Goal: Task Accomplishment & Management: Complete application form

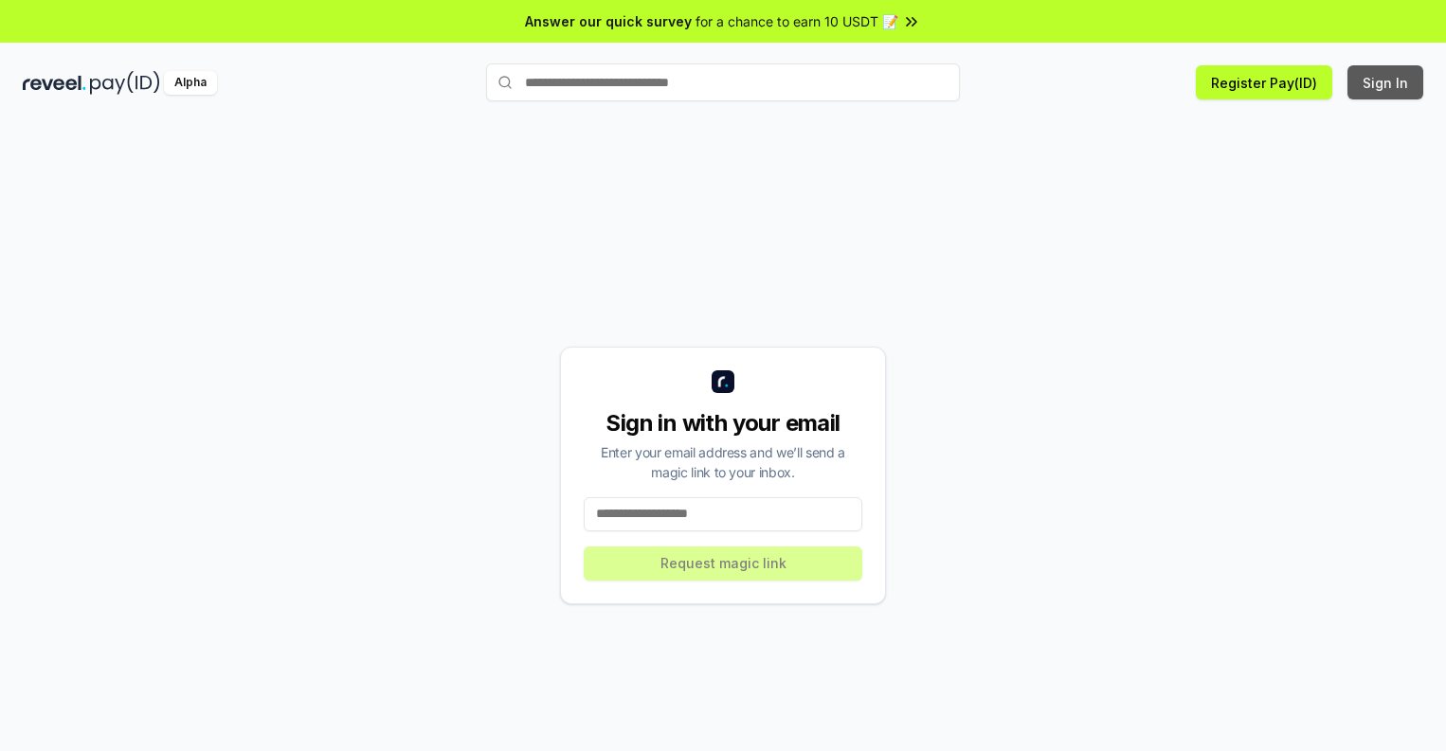
click at [1386, 82] on button "Sign In" at bounding box center [1385, 82] width 76 height 34
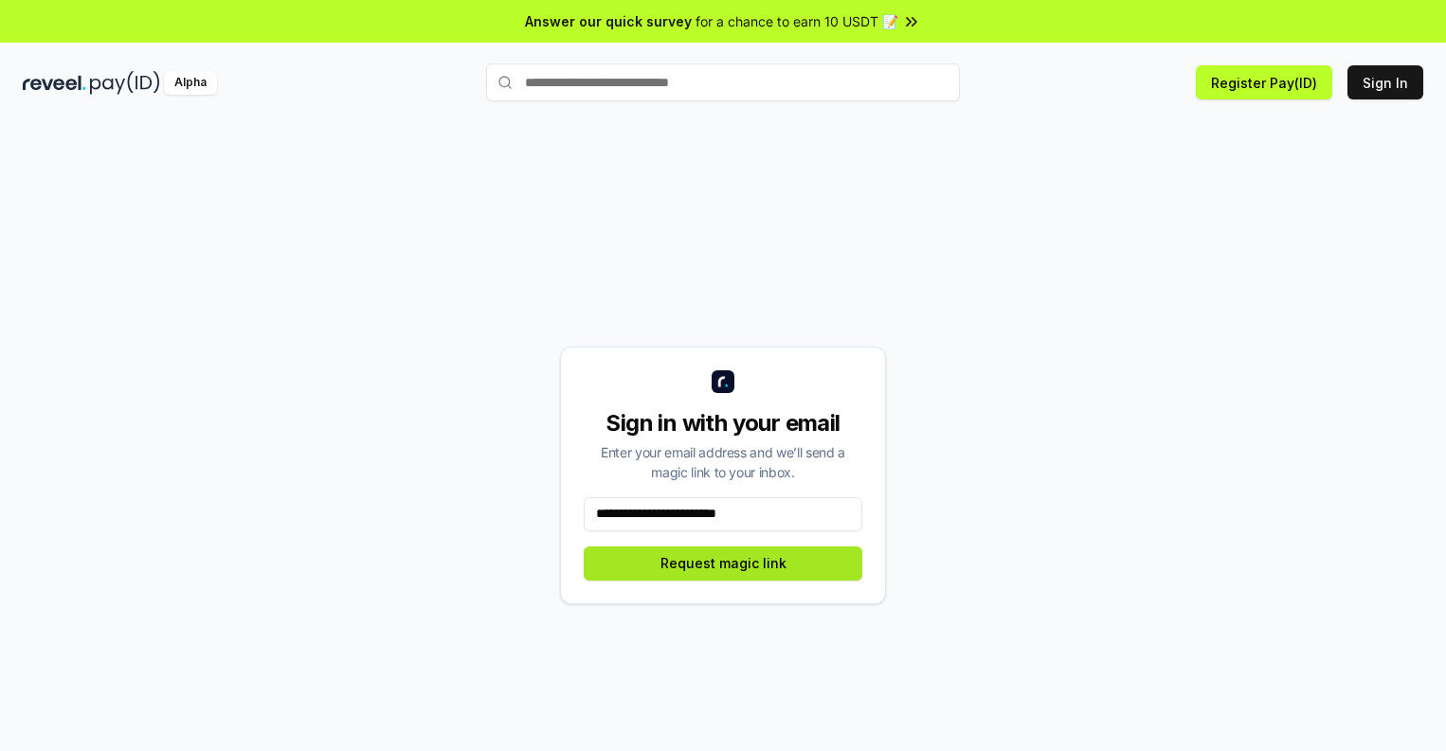
type input "**********"
click at [723, 563] on button "Request magic link" at bounding box center [723, 564] width 279 height 34
